Goal: Information Seeking & Learning: Check status

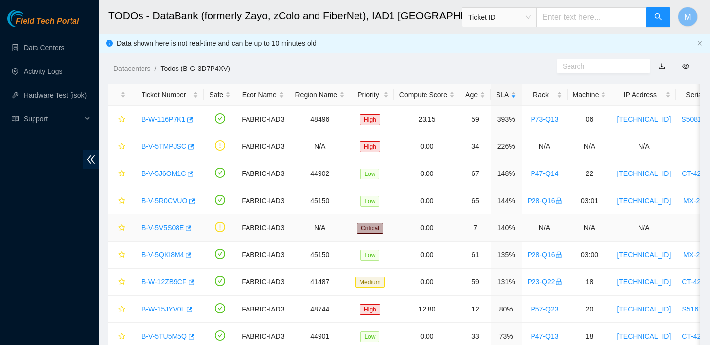
click at [167, 230] on link "B-V-5V5S08E" at bounding box center [162, 228] width 42 height 8
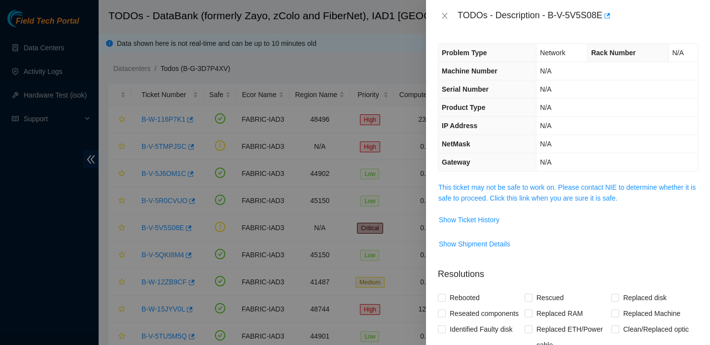
click at [437, 12] on div "TODOs - Description - B-V-5V5S08E" at bounding box center [568, 16] width 284 height 32
click at [441, 16] on icon "close" at bounding box center [445, 16] width 8 height 8
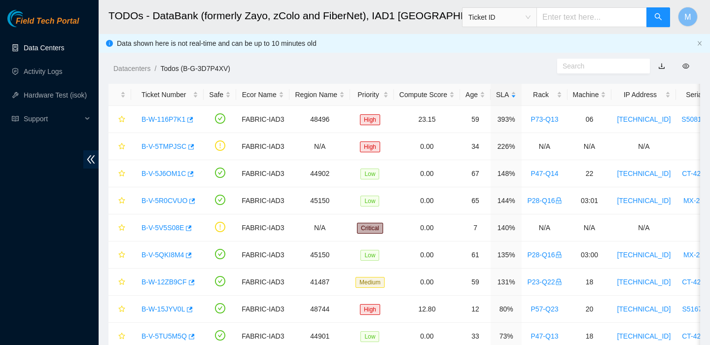
click at [34, 49] on link "Data Centers" at bounding box center [44, 48] width 40 height 8
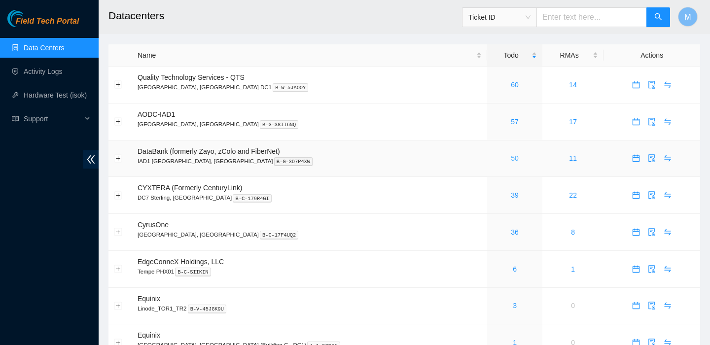
click at [511, 159] on link "50" at bounding box center [515, 158] width 8 height 8
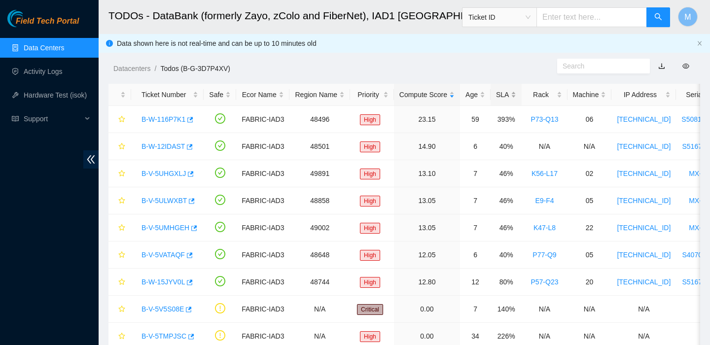
click at [514, 95] on div "SLA" at bounding box center [506, 94] width 20 height 11
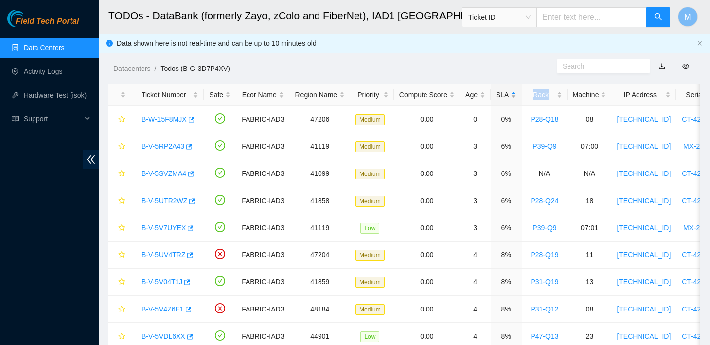
click at [514, 95] on div "SLA" at bounding box center [506, 94] width 20 height 11
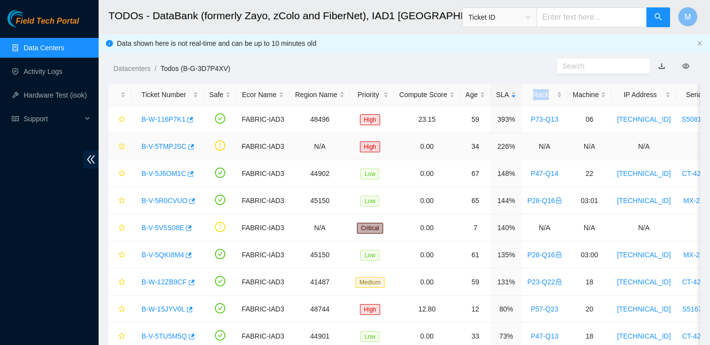
click at [163, 143] on link "B-V-5TMPJSC" at bounding box center [163, 146] width 45 height 8
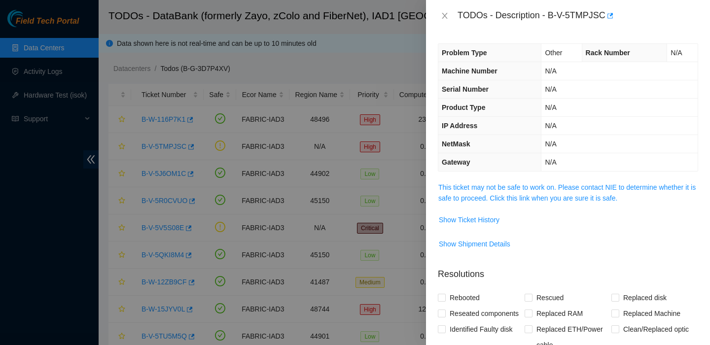
click at [489, 191] on span "This ticket may not be safe to work on. Please contact NIE to determine whether…" at bounding box center [567, 193] width 259 height 22
click at [490, 191] on link "This ticket may not be safe to work on. Please contact NIE to determine whether…" at bounding box center [566, 192] width 257 height 19
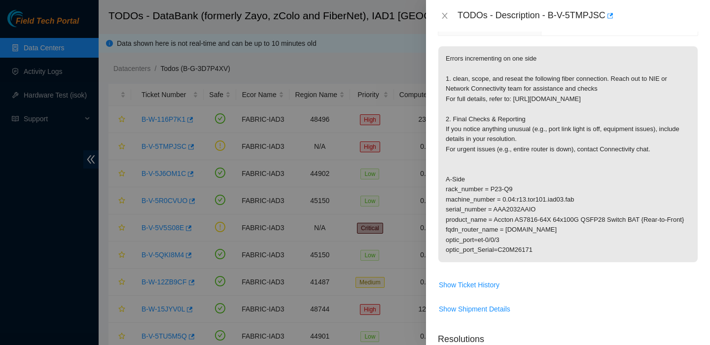
scroll to position [156, 0]
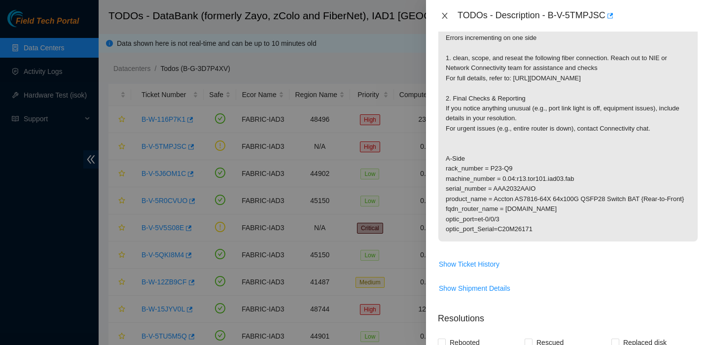
click at [444, 15] on icon "close" at bounding box center [445, 16] width 8 height 8
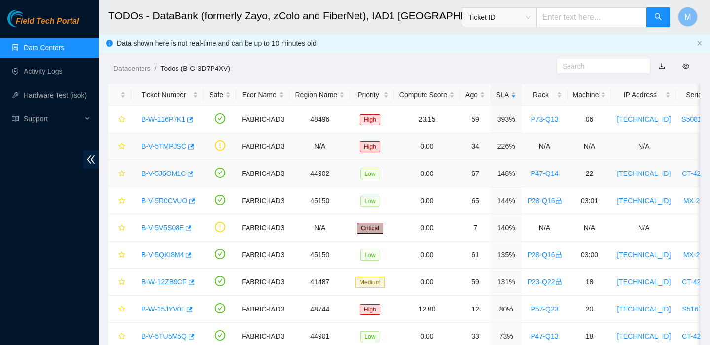
scroll to position [189, 0]
click at [167, 172] on link "B-V-5J6OM1C" at bounding box center [163, 174] width 44 height 8
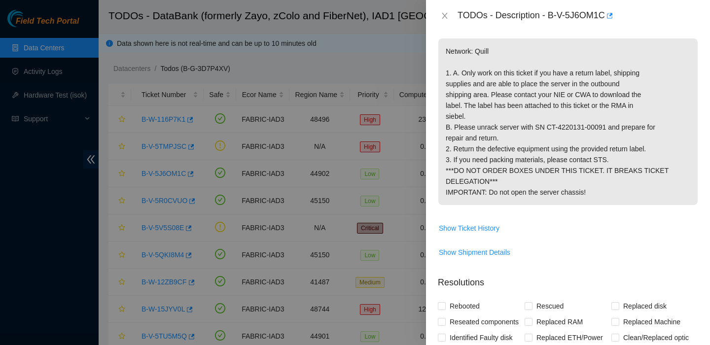
scroll to position [164, 0]
click at [444, 15] on icon "close" at bounding box center [444, 16] width 5 height 6
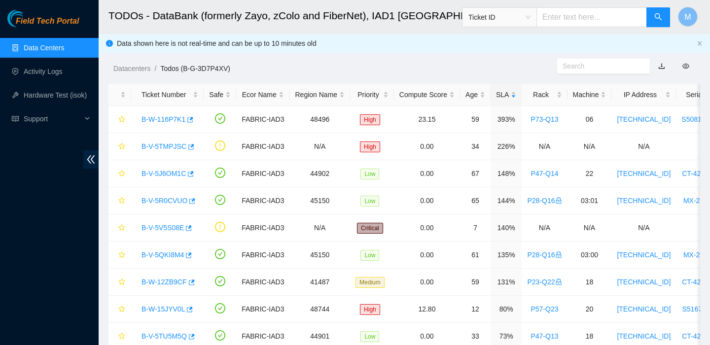
scroll to position [175, 0]
click at [172, 119] on link "B-W-116P7K1" at bounding box center [163, 119] width 44 height 8
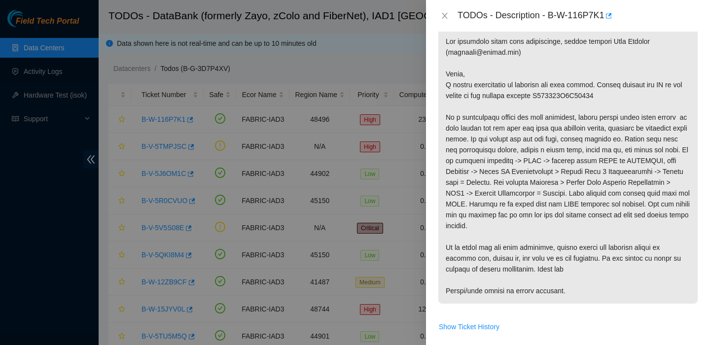
scroll to position [164, 0]
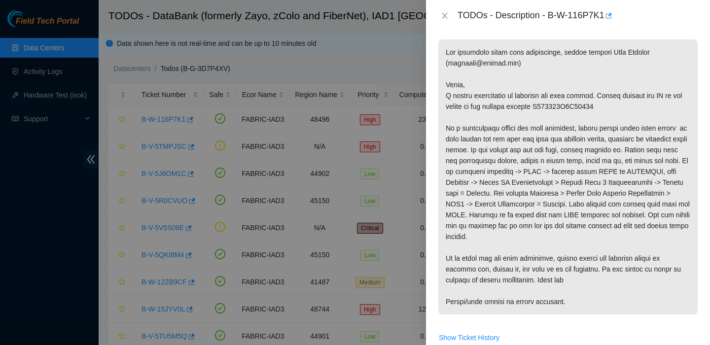
click at [444, 20] on div "TODOs - Description - B-W-116P7K1" at bounding box center [568, 16] width 260 height 16
click at [444, 12] on icon "close" at bounding box center [445, 16] width 8 height 8
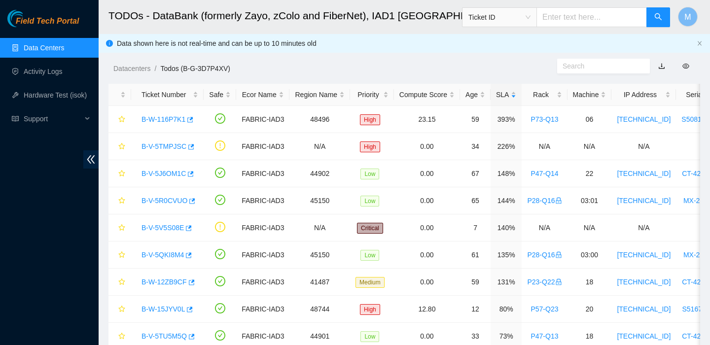
scroll to position [175, 0]
click at [384, 96] on div "Priority" at bounding box center [371, 94] width 33 height 11
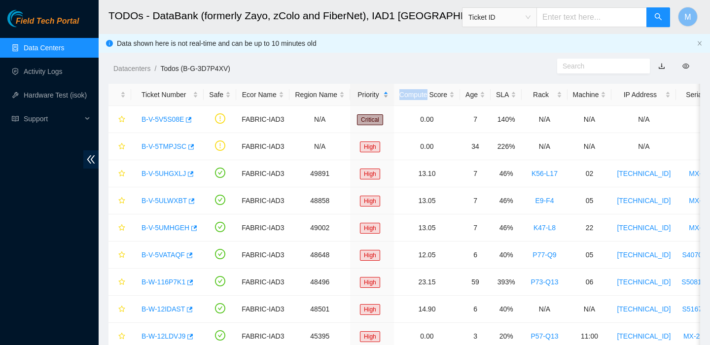
click at [384, 96] on div "Priority" at bounding box center [371, 94] width 33 height 11
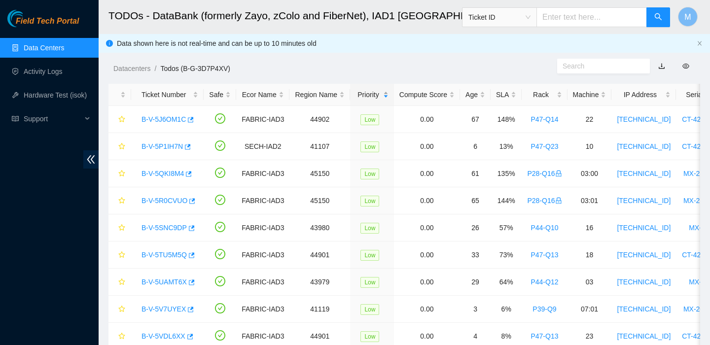
click at [384, 96] on div "Priority" at bounding box center [371, 94] width 33 height 11
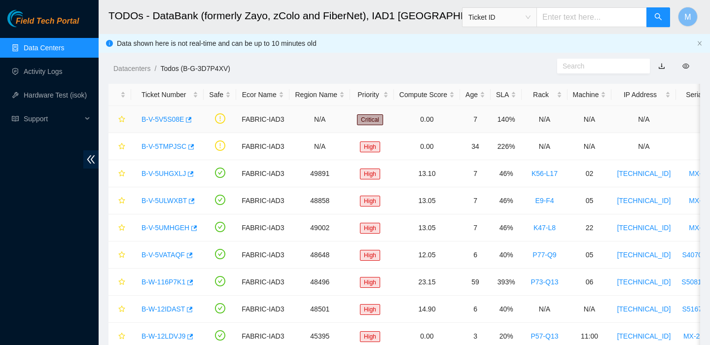
click at [164, 113] on div "B-V-5V5S08E" at bounding box center [168, 119] width 62 height 16
click at [163, 121] on link "B-V-5V5S08E" at bounding box center [162, 119] width 42 height 8
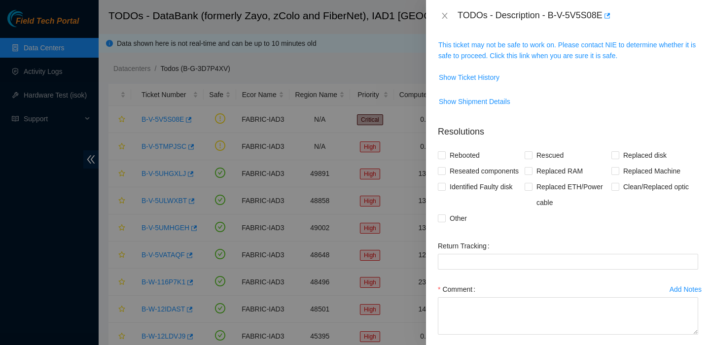
scroll to position [35, 0]
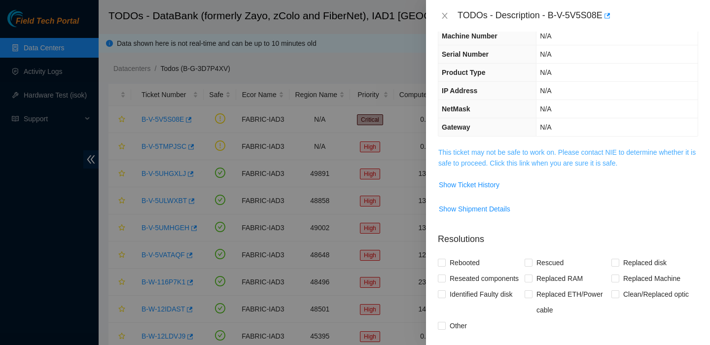
click at [530, 152] on link "This ticket may not be safe to work on. Please contact NIE to determine whether…" at bounding box center [566, 157] width 257 height 19
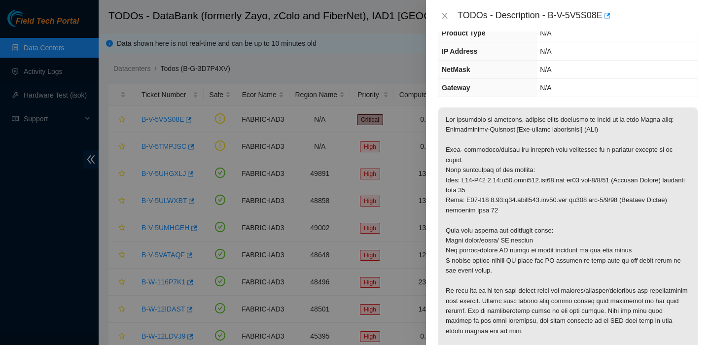
scroll to position [75, 0]
click at [73, 55] on div at bounding box center [355, 172] width 710 height 345
click at [67, 52] on div at bounding box center [355, 172] width 710 height 345
click at [450, 16] on button "Close" at bounding box center [445, 15] width 14 height 9
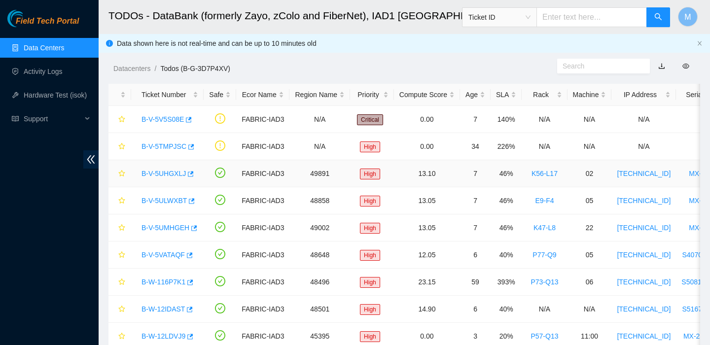
scroll to position [24, 0]
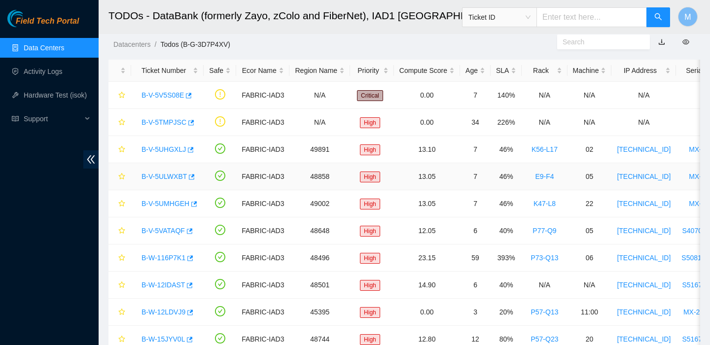
click at [164, 181] on div "B-V-5ULWXBT" at bounding box center [168, 177] width 62 height 16
click at [164, 172] on link "B-V-5ULWXBT" at bounding box center [163, 176] width 45 height 8
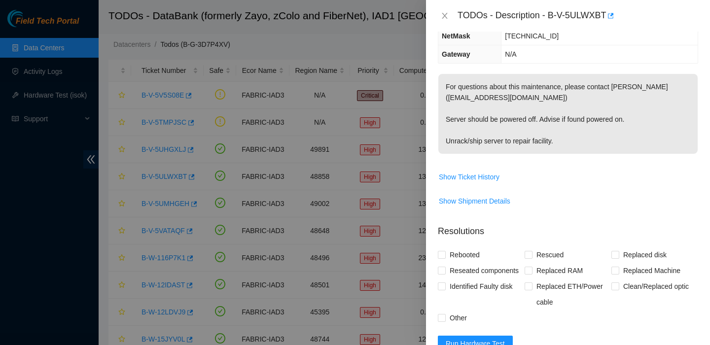
scroll to position [92, 0]
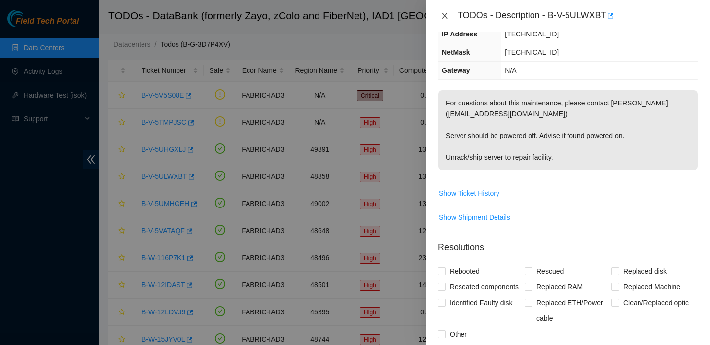
click at [444, 11] on button "Close" at bounding box center [445, 15] width 14 height 9
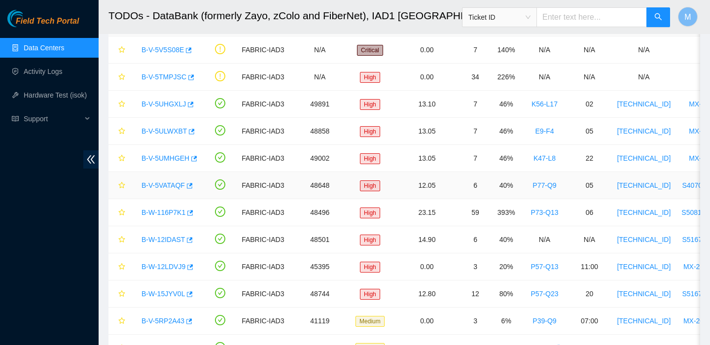
scroll to position [70, 0]
click at [175, 157] on link "B-V-5UMHGEH" at bounding box center [165, 158] width 48 height 8
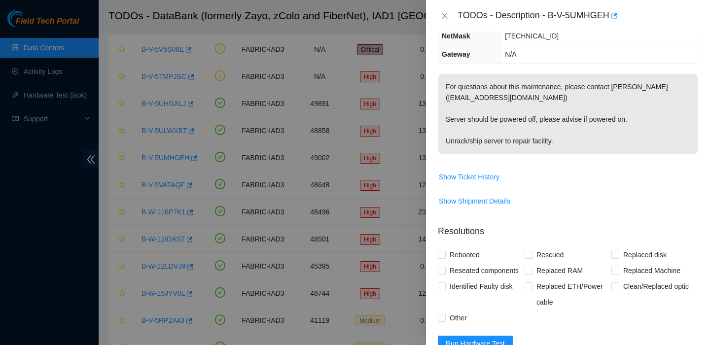
scroll to position [92, 0]
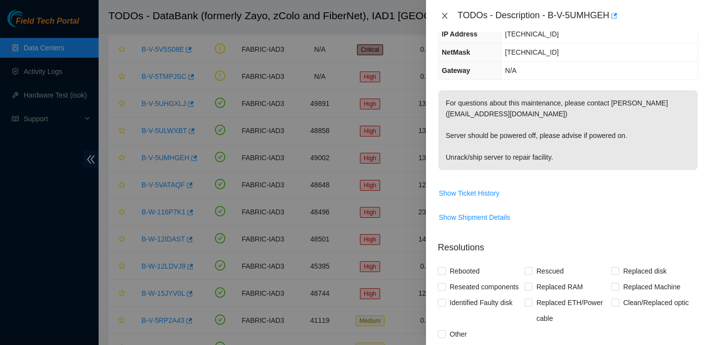
click at [442, 12] on icon "close" at bounding box center [445, 16] width 8 height 8
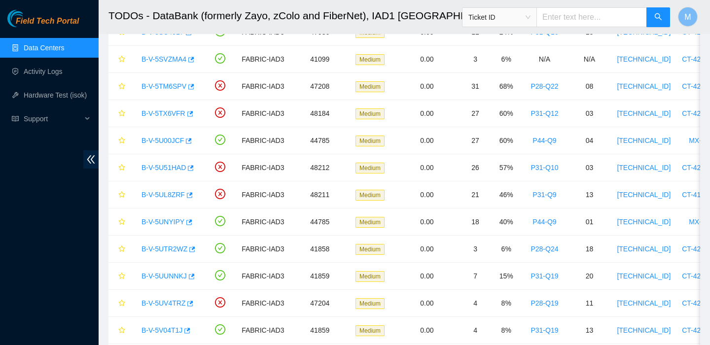
scroll to position [0, 0]
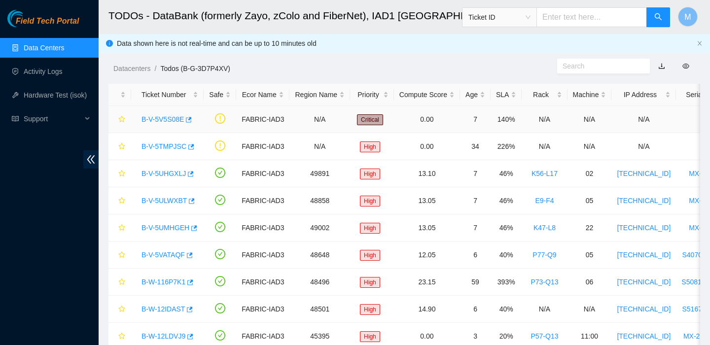
click at [164, 116] on link "B-V-5V5S08E" at bounding box center [162, 119] width 42 height 8
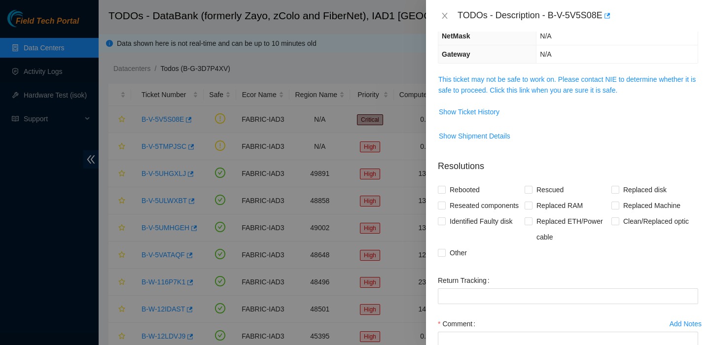
scroll to position [75, 0]
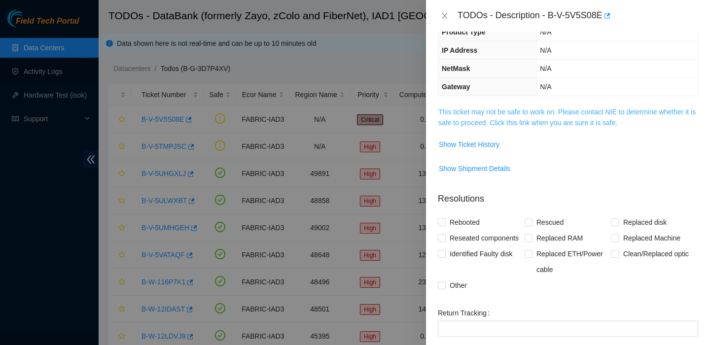
click at [453, 112] on link "This ticket may not be safe to work on. Please contact NIE to determine whether…" at bounding box center [566, 117] width 257 height 19
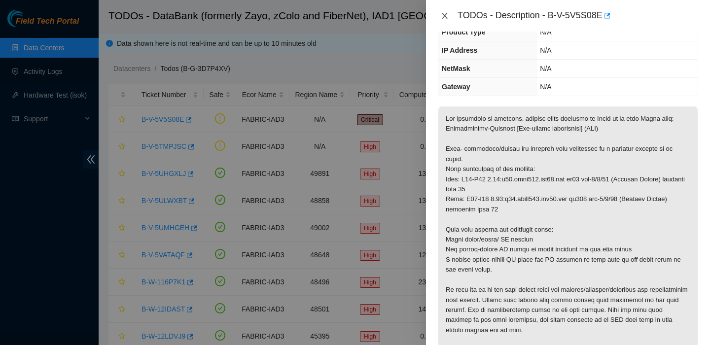
click at [446, 15] on icon "close" at bounding box center [445, 16] width 8 height 8
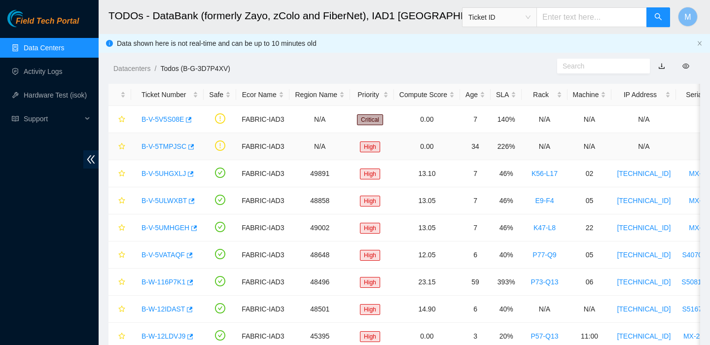
scroll to position [108, 0]
click at [159, 140] on div "B-V-5TMPJSC" at bounding box center [168, 146] width 62 height 16
click at [157, 145] on link "B-V-5TMPJSC" at bounding box center [163, 146] width 45 height 8
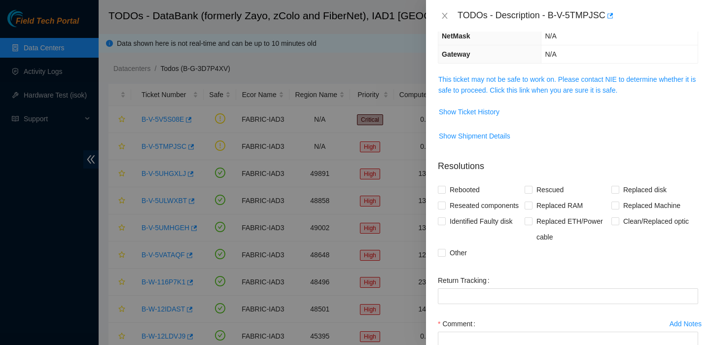
scroll to position [75, 0]
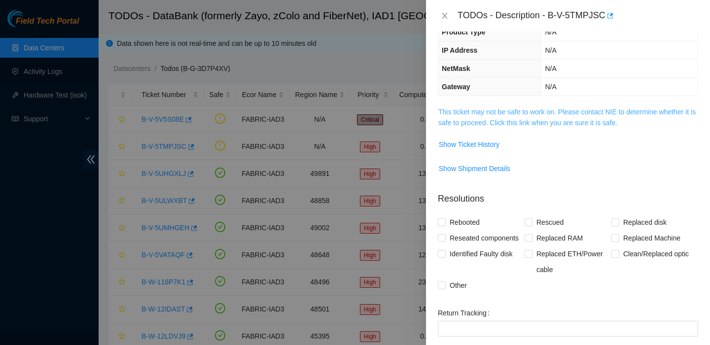
click at [498, 109] on link "This ticket may not be safe to work on. Please contact NIE to determine whether…" at bounding box center [566, 117] width 257 height 19
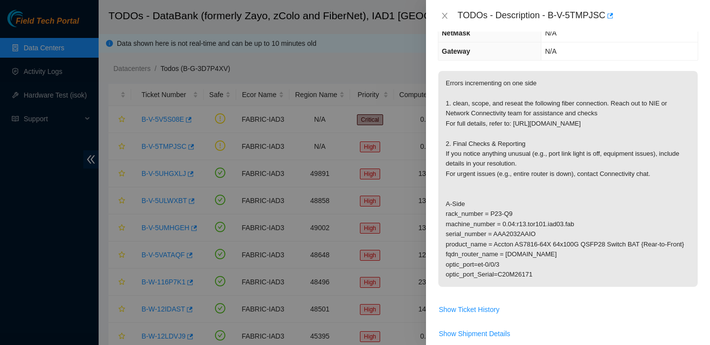
scroll to position [133, 0]
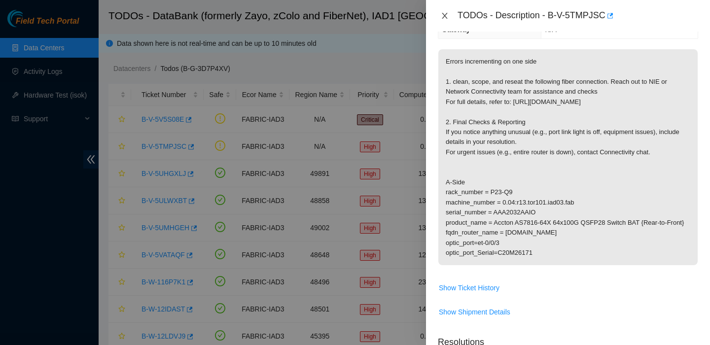
click at [445, 15] on icon "close" at bounding box center [445, 16] width 8 height 8
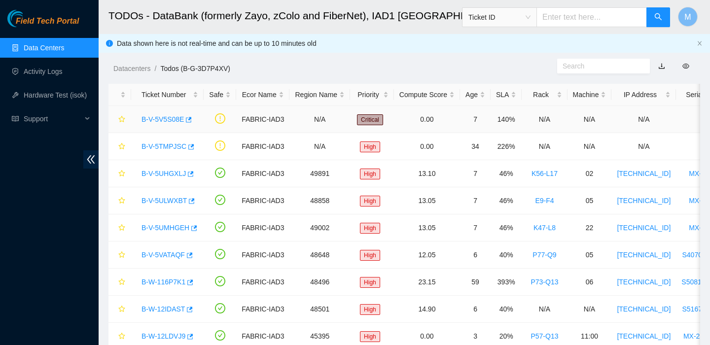
scroll to position [165, 0]
